Goal: Navigation & Orientation: Find specific page/section

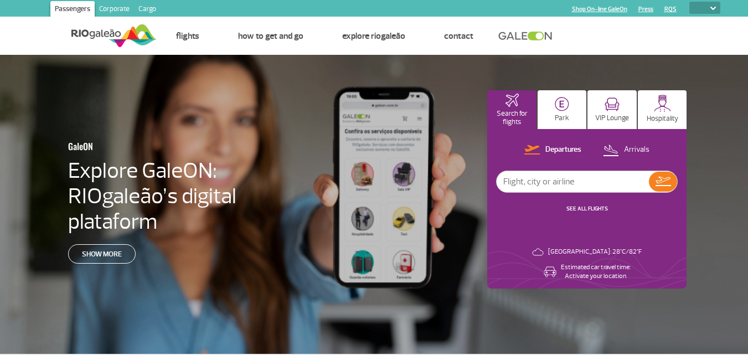
select select
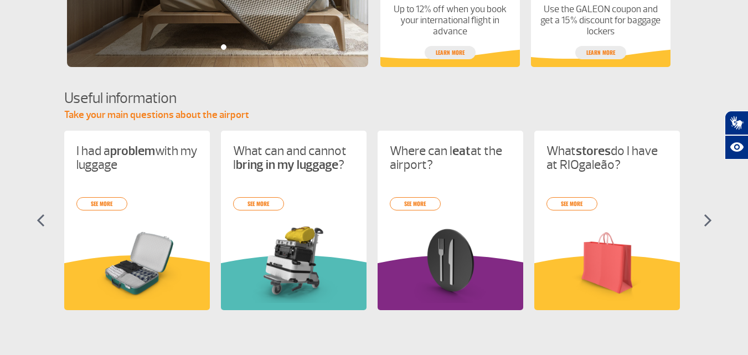
scroll to position [405, 0]
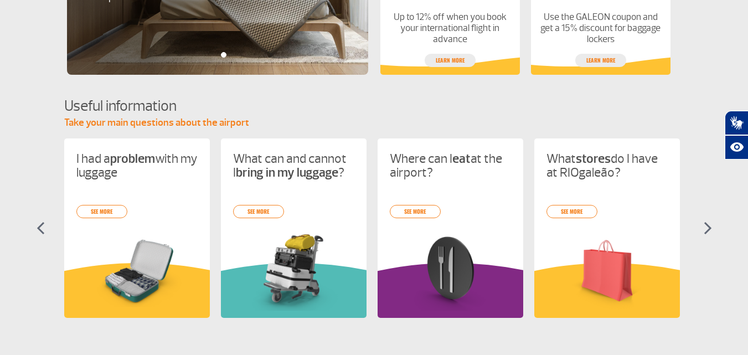
drag, startPoint x: 755, startPoint y: 244, endPoint x: 755, endPoint y: 179, distance: 65.3
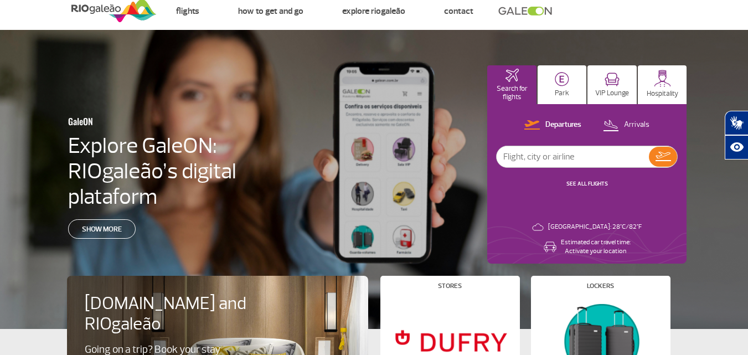
scroll to position [0, 0]
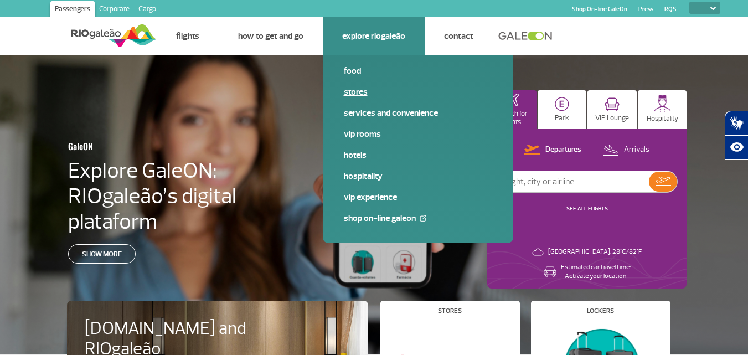
click at [357, 92] on link "Stores" at bounding box center [418, 92] width 148 height 12
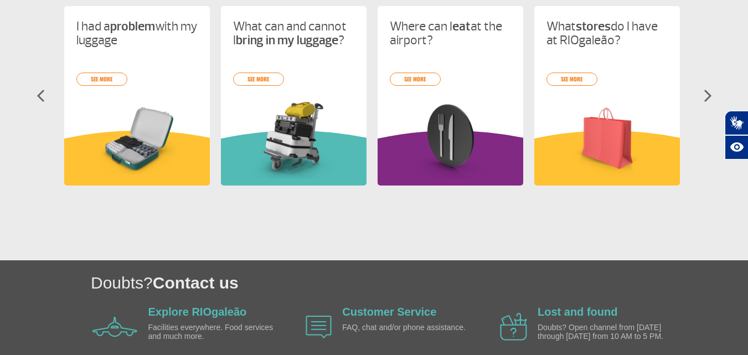
scroll to position [589, 0]
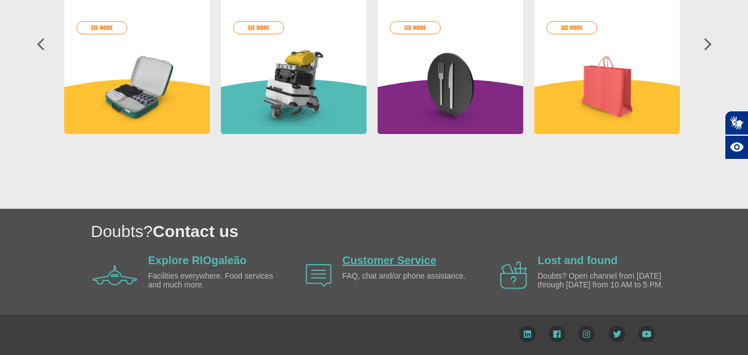
click at [377, 258] on link "Customer Service" at bounding box center [389, 260] width 94 height 12
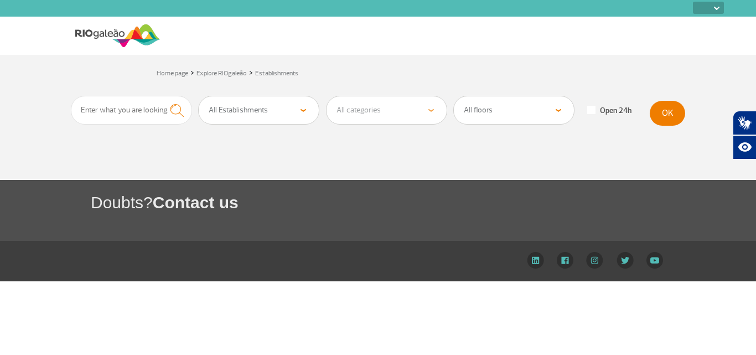
select select
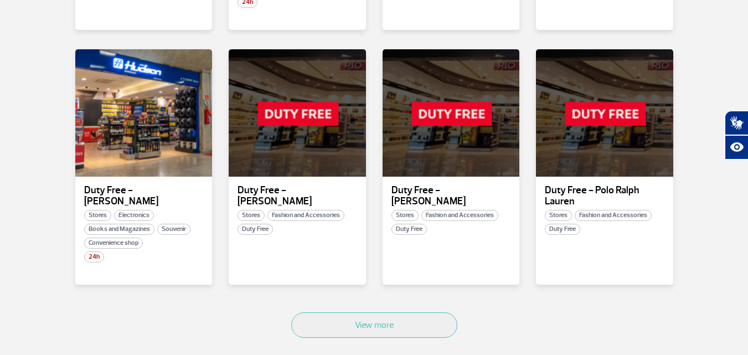
scroll to position [739, 0]
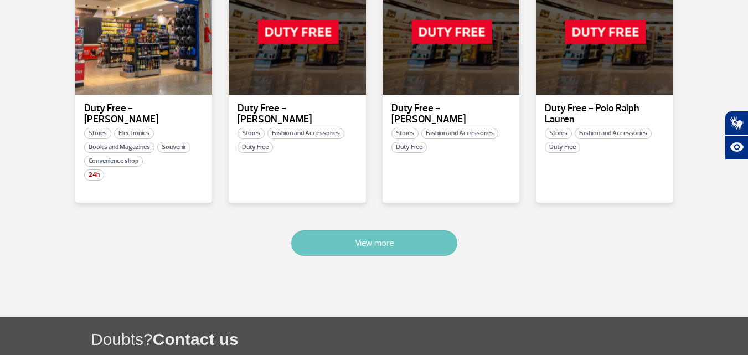
click at [371, 230] on button "View more" at bounding box center [374, 242] width 166 height 25
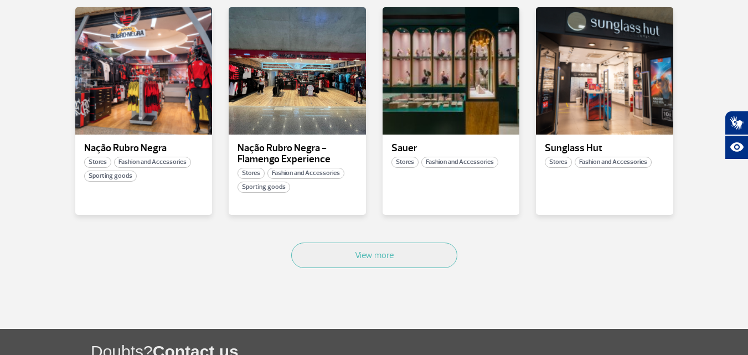
scroll to position [1402, 0]
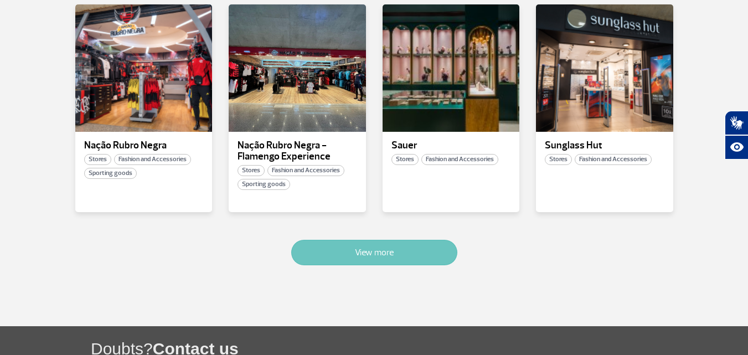
click at [372, 240] on button "View more" at bounding box center [374, 252] width 166 height 25
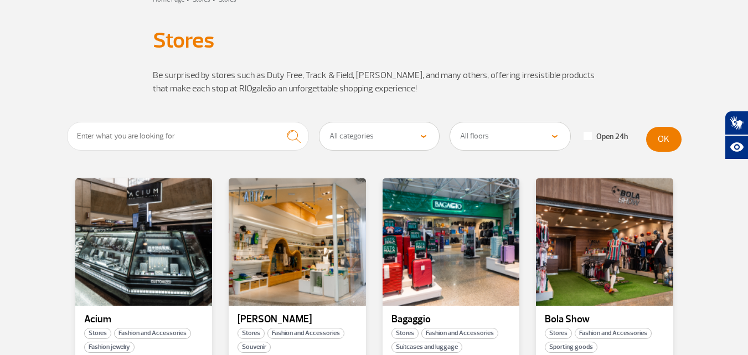
scroll to position [0, 0]
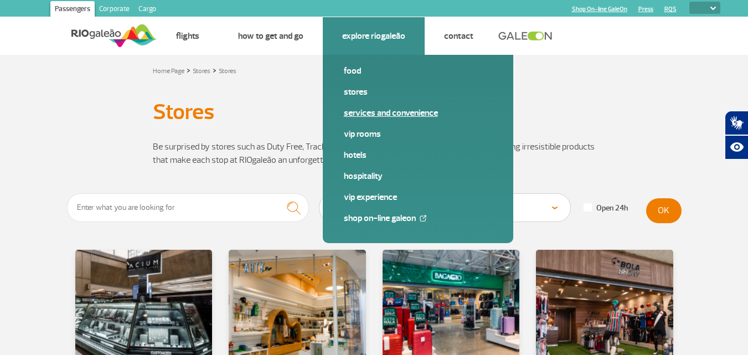
click at [366, 115] on link "Services and Convenience" at bounding box center [418, 113] width 148 height 12
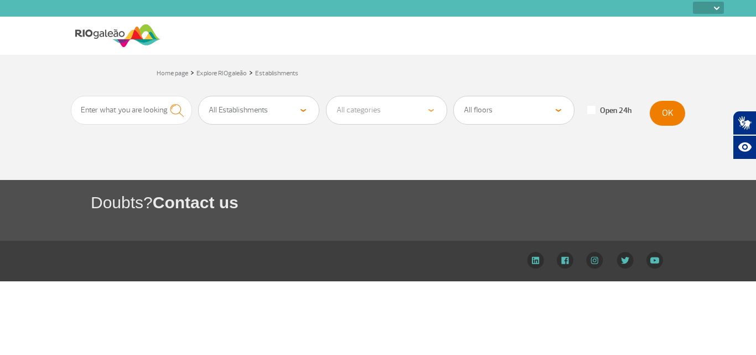
select select
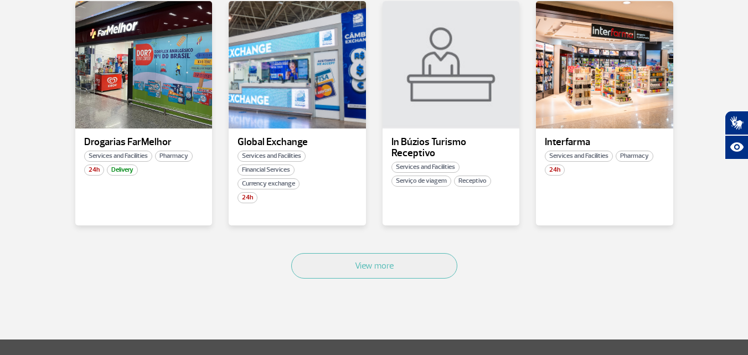
scroll to position [696, 0]
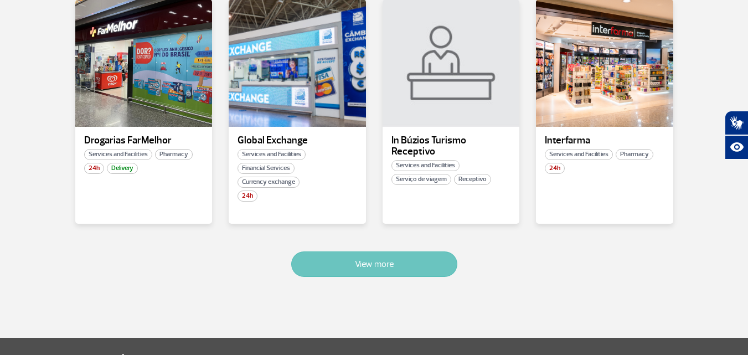
click at [359, 272] on button "View more" at bounding box center [374, 263] width 166 height 25
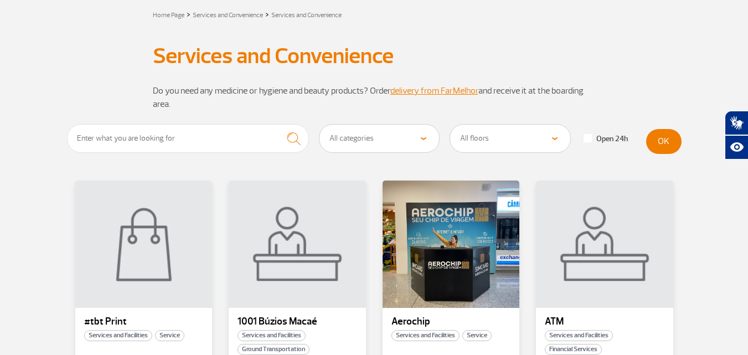
scroll to position [0, 0]
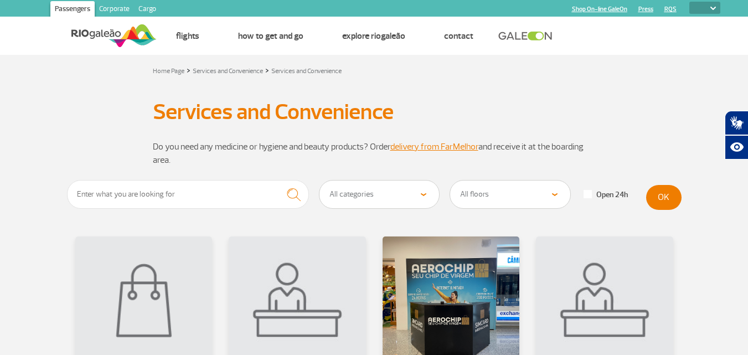
click at [96, 32] on img at bounding box center [113, 35] width 85 height 27
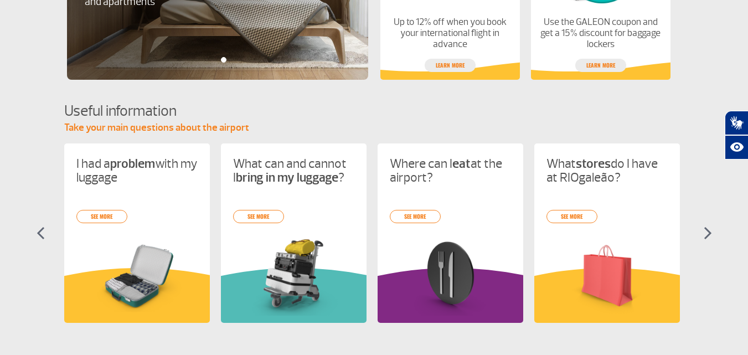
scroll to position [428, 0]
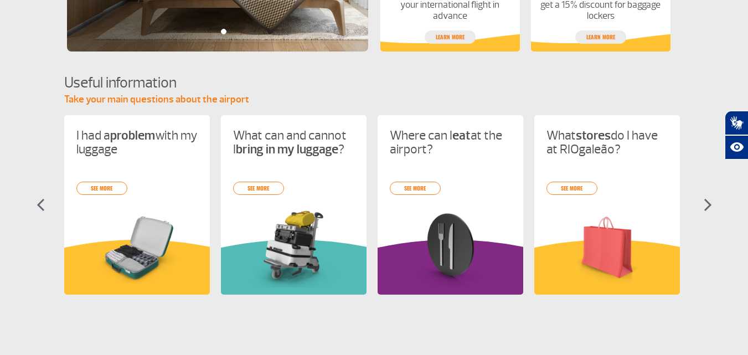
click at [704, 204] on img at bounding box center [707, 204] width 8 height 13
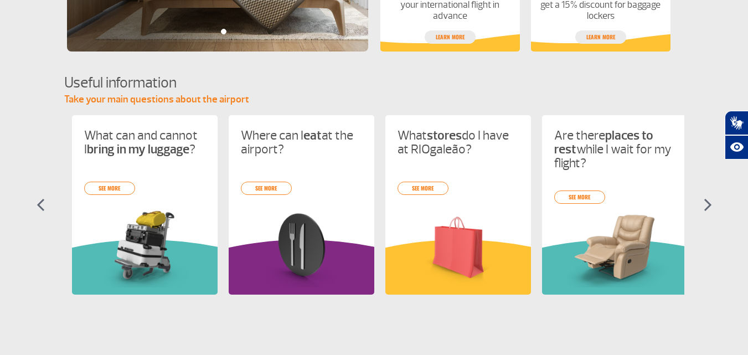
scroll to position [0, 157]
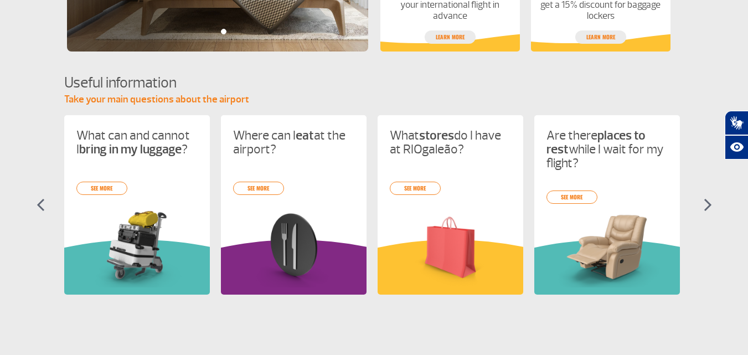
click at [704, 204] on img at bounding box center [707, 204] width 8 height 13
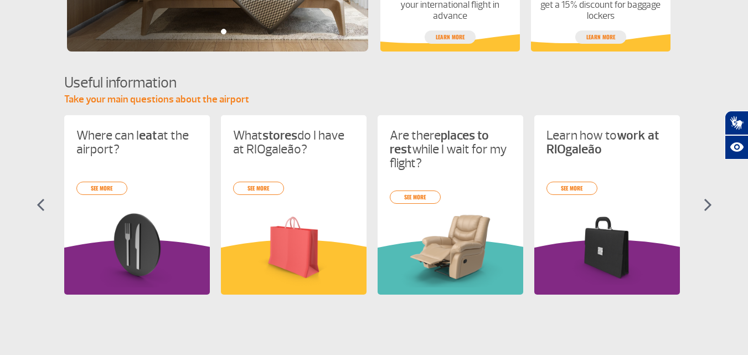
click at [704, 204] on img at bounding box center [707, 204] width 8 height 13
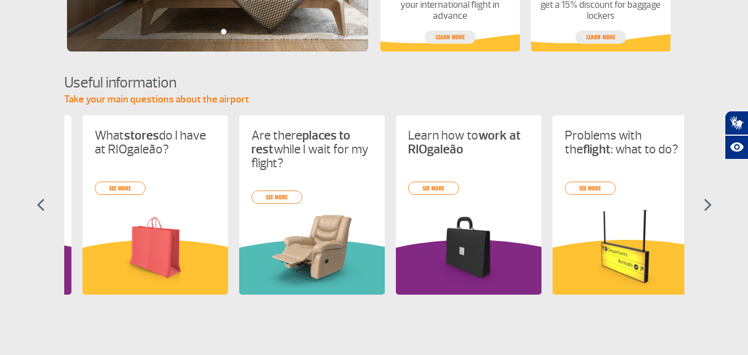
scroll to position [0, 470]
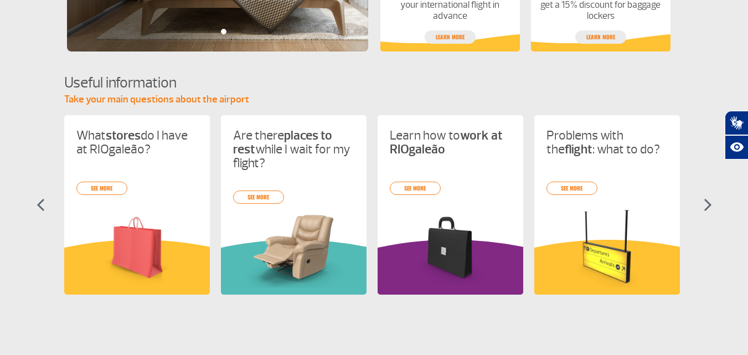
click at [704, 204] on img at bounding box center [707, 204] width 8 height 13
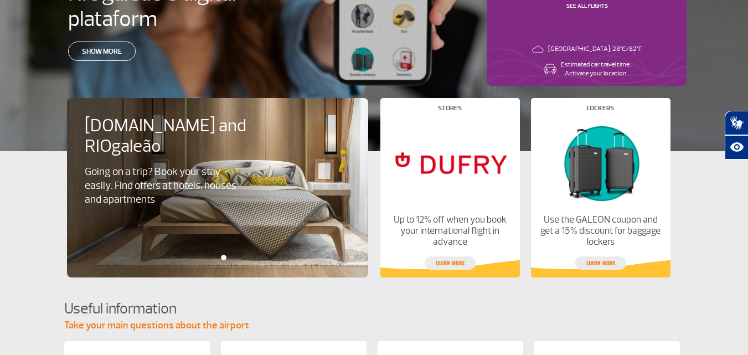
scroll to position [0, 0]
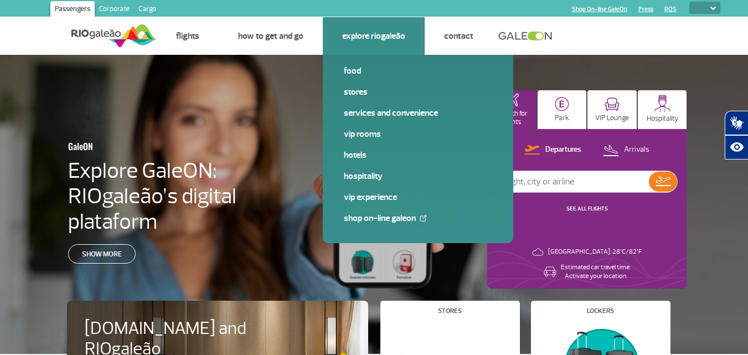
click at [370, 32] on link "Explore RIOgaleão" at bounding box center [373, 35] width 63 height 11
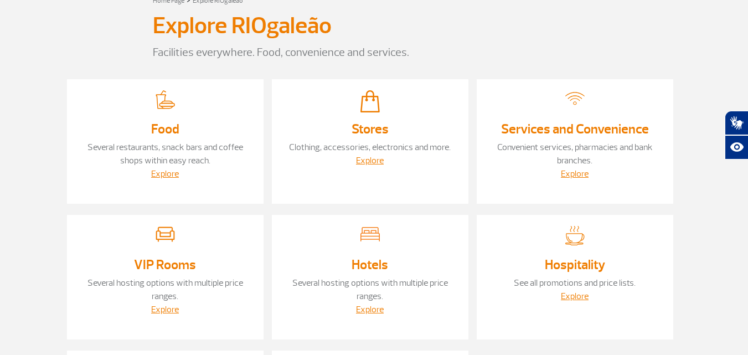
scroll to position [30, 0]
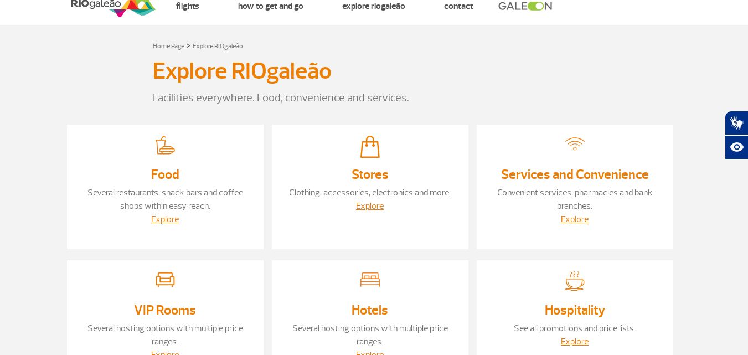
click at [564, 174] on link "Services and Convenience" at bounding box center [575, 174] width 148 height 17
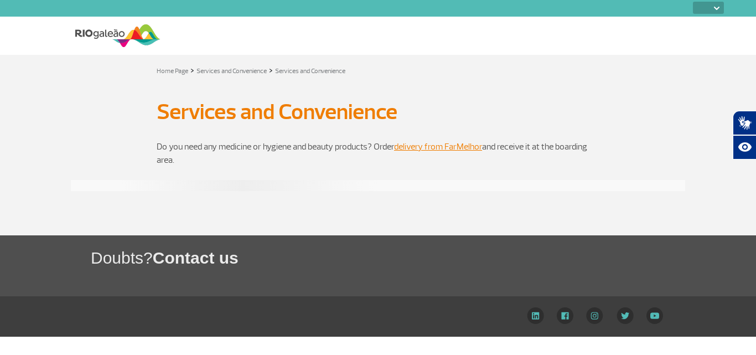
select select
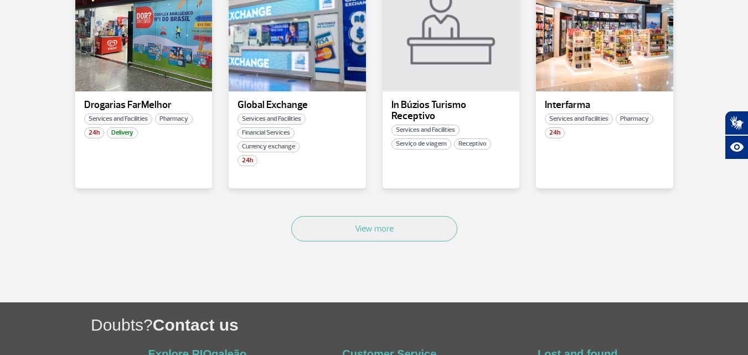
scroll to position [735, 0]
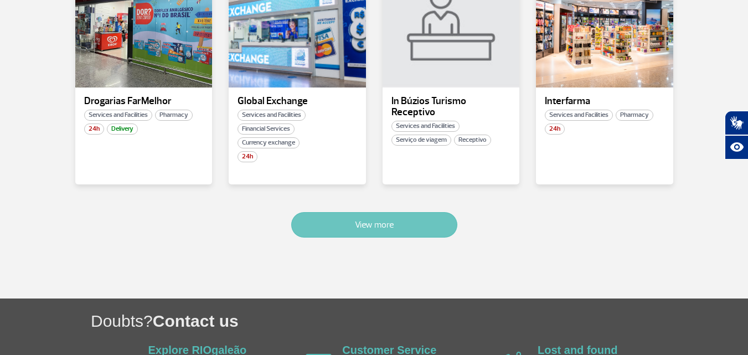
click at [354, 222] on button "View more" at bounding box center [374, 224] width 166 height 25
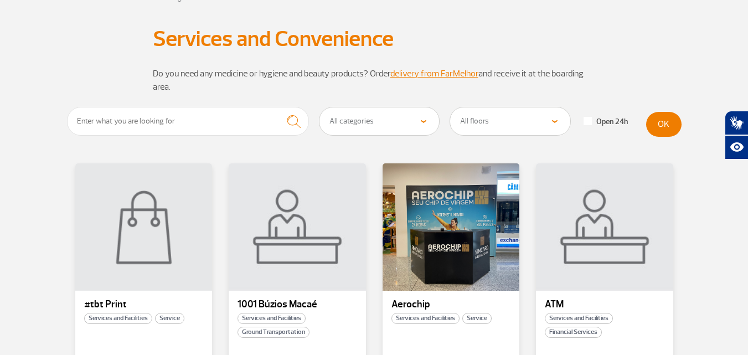
scroll to position [0, 0]
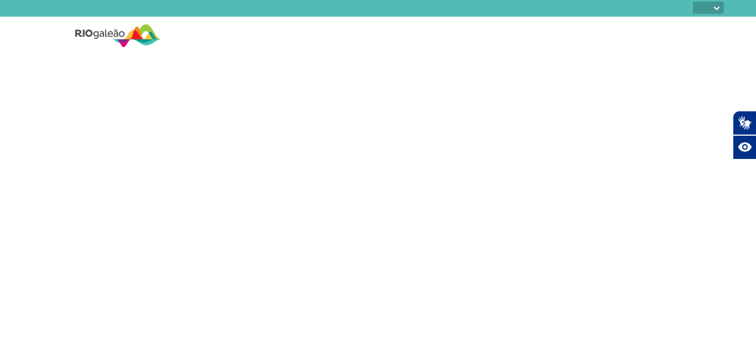
select select
